Goal: Task Accomplishment & Management: Use online tool/utility

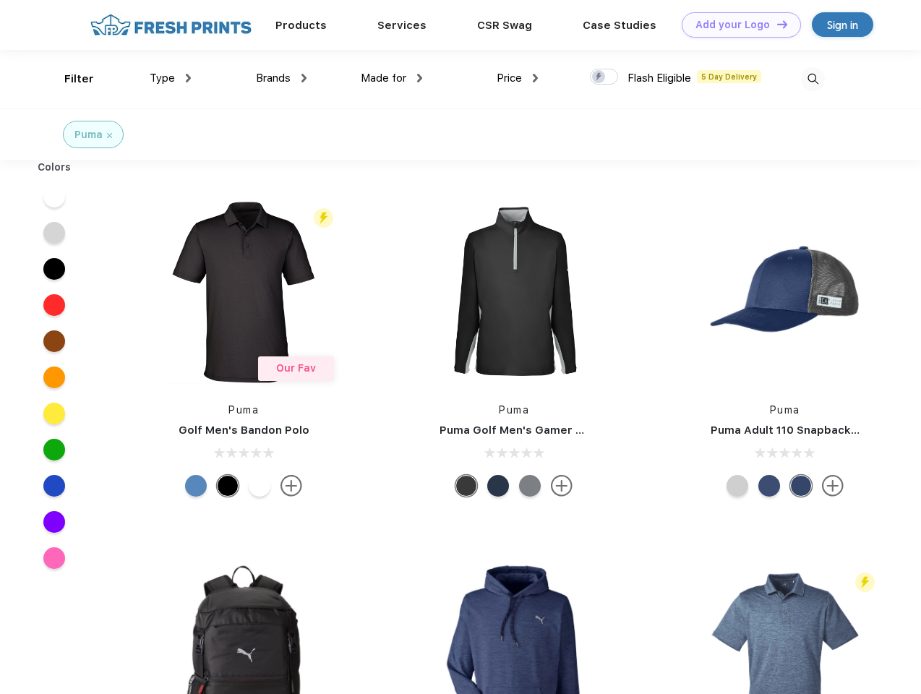
scroll to position [1, 0]
click at [736, 25] on link "Add your Logo Design Tool" at bounding box center [741, 24] width 119 height 25
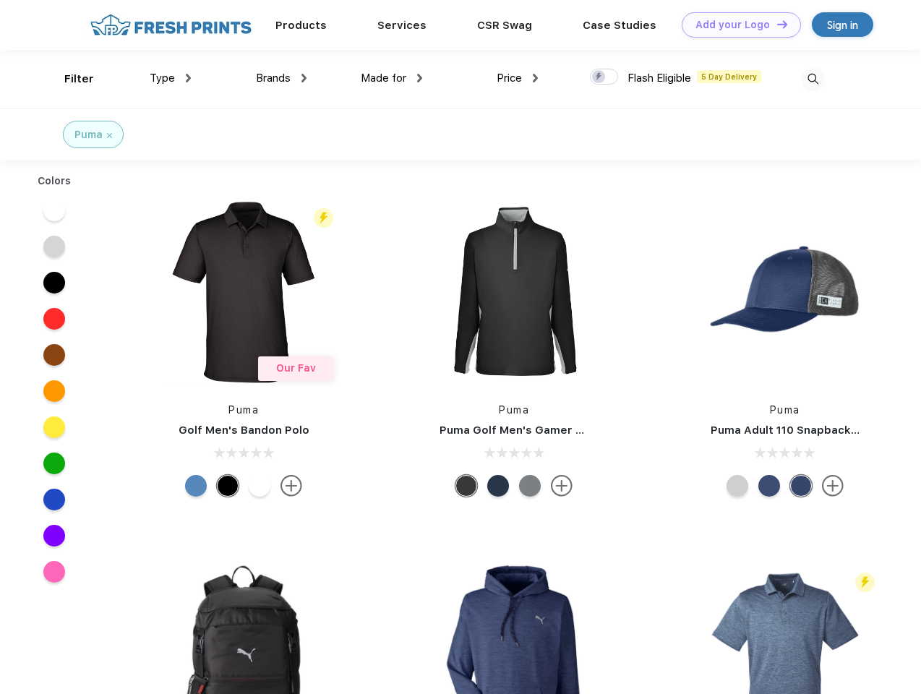
click at [0, 0] on div "Design Tool" at bounding box center [0, 0] width 0 height 0
click at [776, 24] on link "Add your Logo Design Tool" at bounding box center [741, 24] width 119 height 25
click at [69, 79] on div "Filter" at bounding box center [79, 79] width 30 height 17
click at [171, 78] on span "Type" at bounding box center [162, 78] width 25 height 13
click at [281, 78] on span "Brands" at bounding box center [273, 78] width 35 height 13
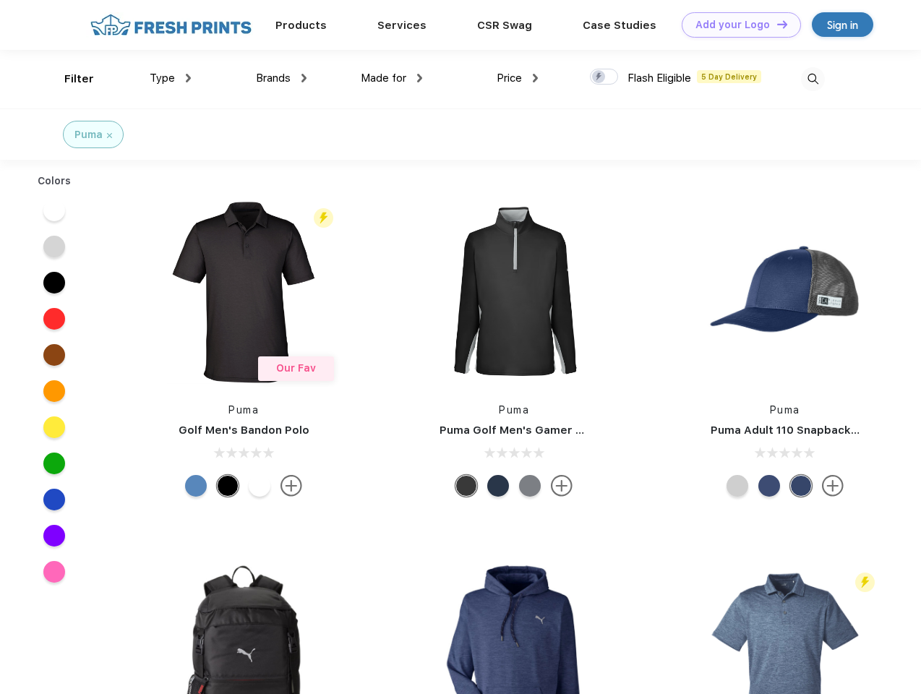
click at [392, 78] on span "Made for" at bounding box center [384, 78] width 46 height 13
click at [518, 78] on span "Price" at bounding box center [509, 78] width 25 height 13
click at [605, 77] on div at bounding box center [604, 77] width 28 height 16
click at [600, 77] on input "checkbox" at bounding box center [594, 72] width 9 height 9
click at [813, 79] on img at bounding box center [813, 79] width 24 height 24
